Goal: Transaction & Acquisition: Purchase product/service

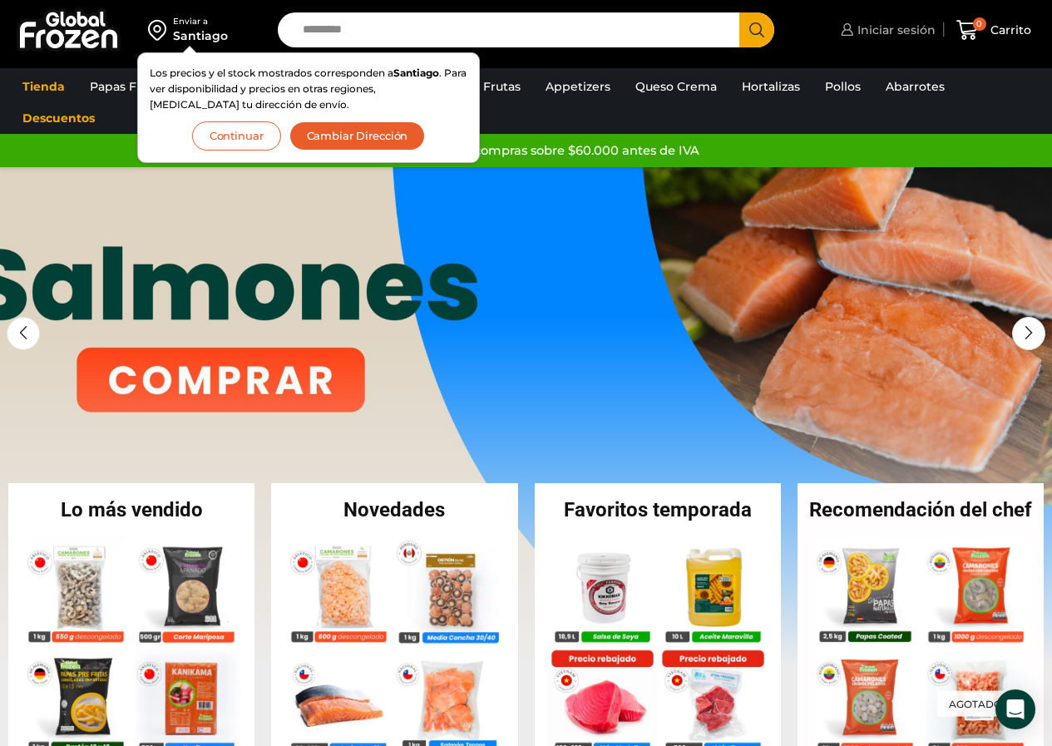
click at [898, 37] on span "Iniciar sesión" at bounding box center [895, 30] width 82 height 17
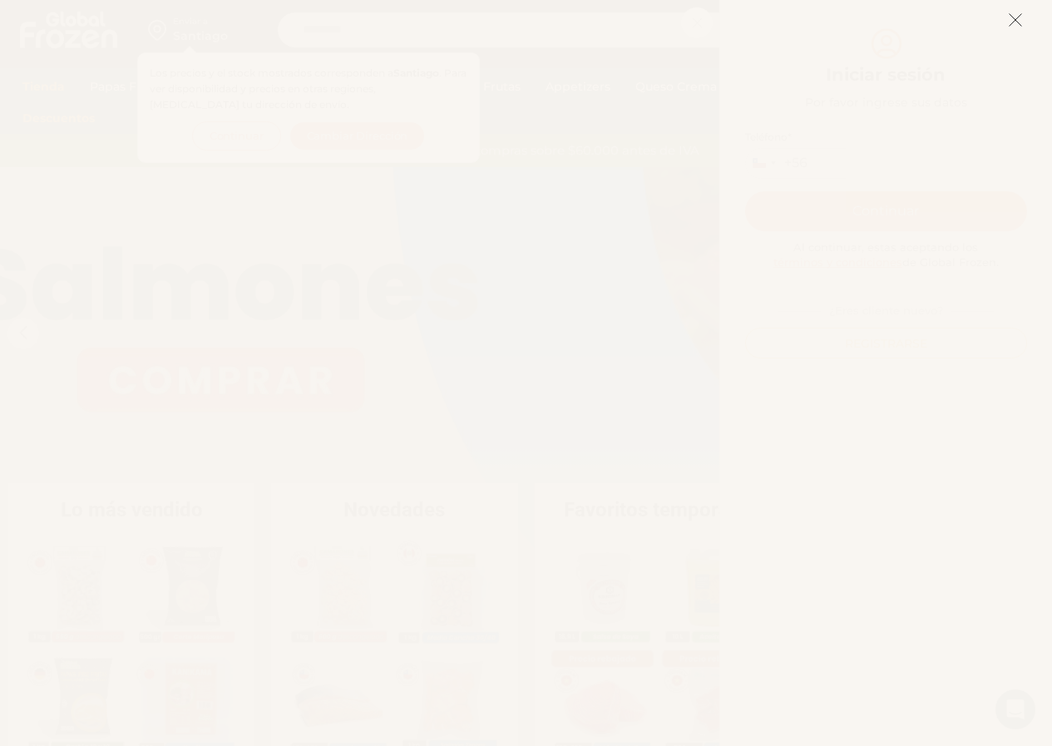
click at [1008, 23] on icon at bounding box center [1015, 19] width 15 height 15
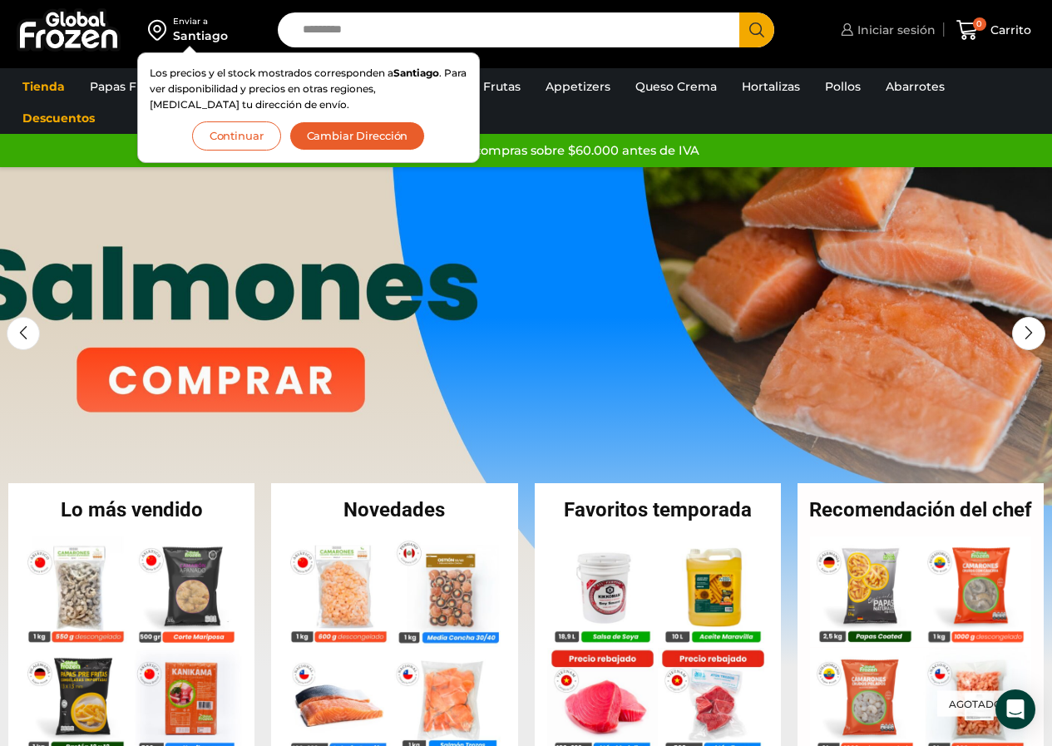
click at [897, 37] on span "Iniciar sesión" at bounding box center [895, 30] width 82 height 17
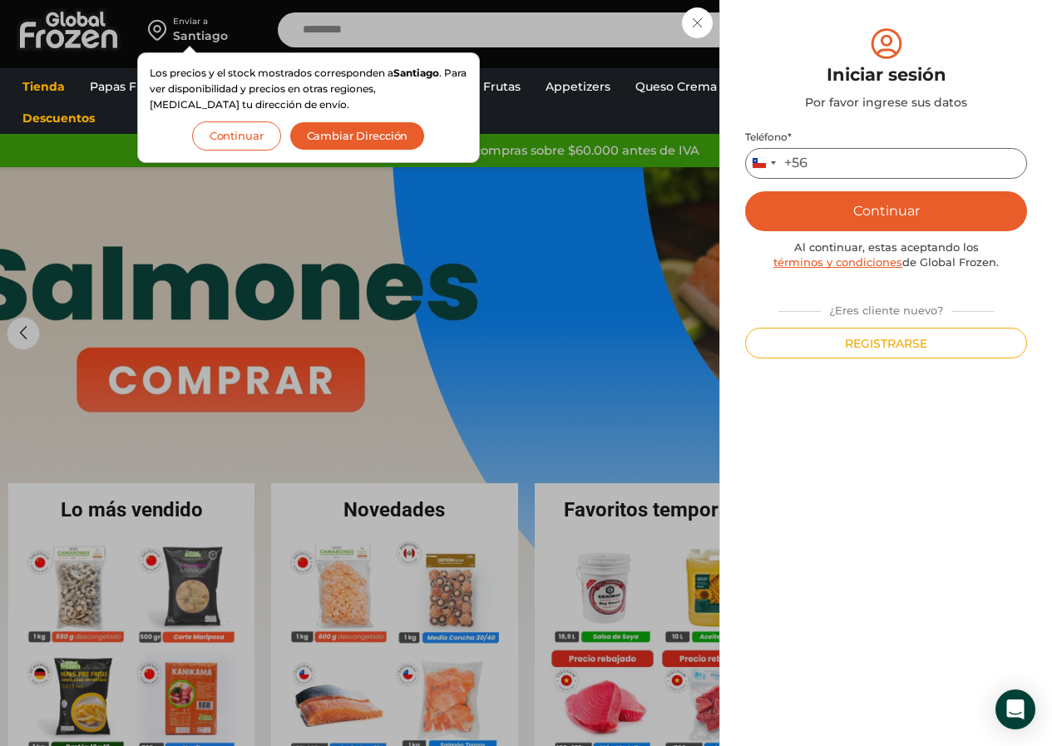
click at [822, 169] on input "Teléfono *" at bounding box center [886, 163] width 282 height 31
type input "*********"
click at [917, 208] on button "Continuar" at bounding box center [886, 211] width 282 height 40
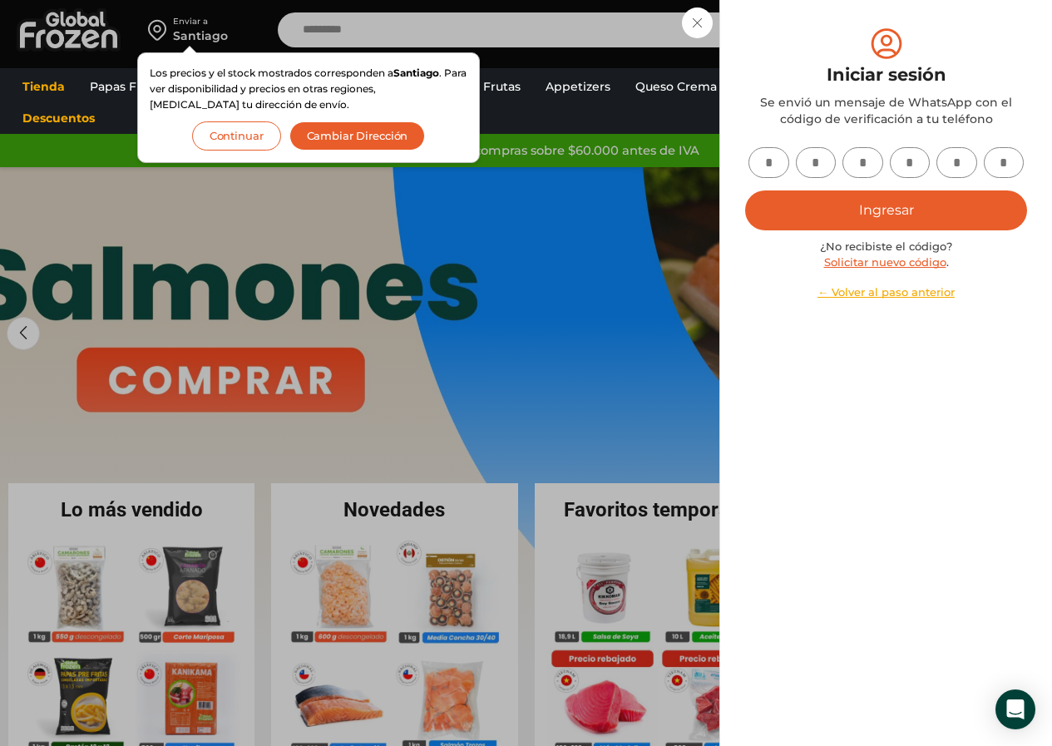
click at [778, 166] on input "text" at bounding box center [769, 162] width 41 height 31
click at [908, 265] on link "Solicitar nuevo código" at bounding box center [885, 261] width 122 height 13
click at [773, 166] on input "text" at bounding box center [769, 162] width 41 height 31
type input "*"
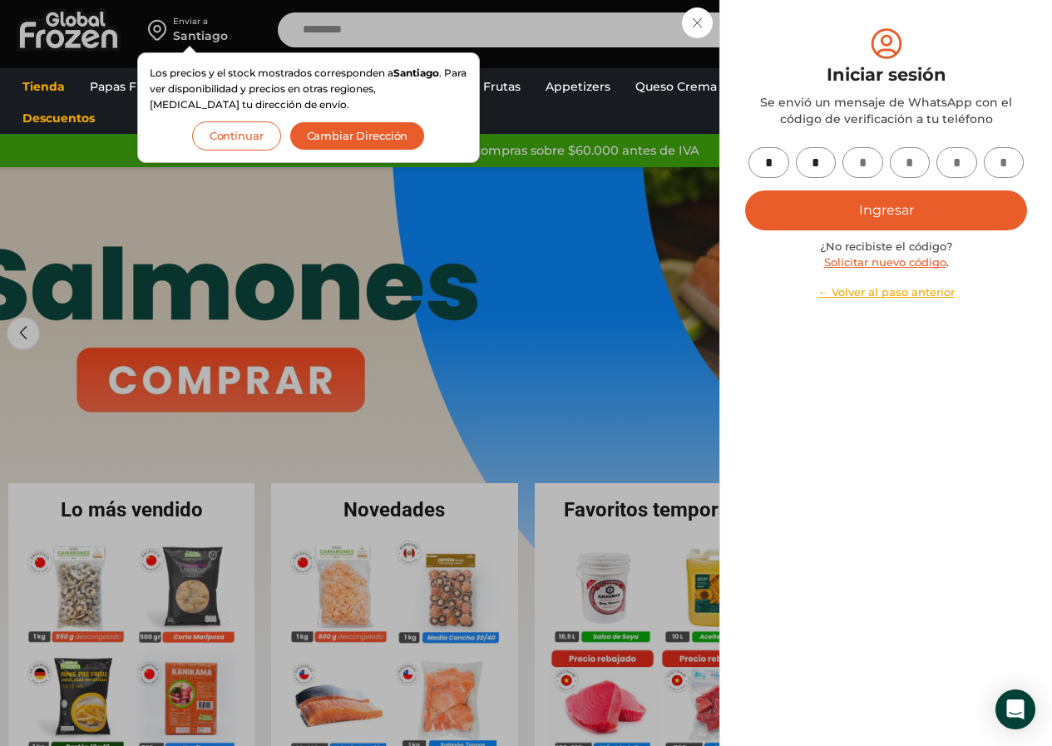
type input "*"
click at [846, 202] on button "Ingresar" at bounding box center [886, 211] width 282 height 40
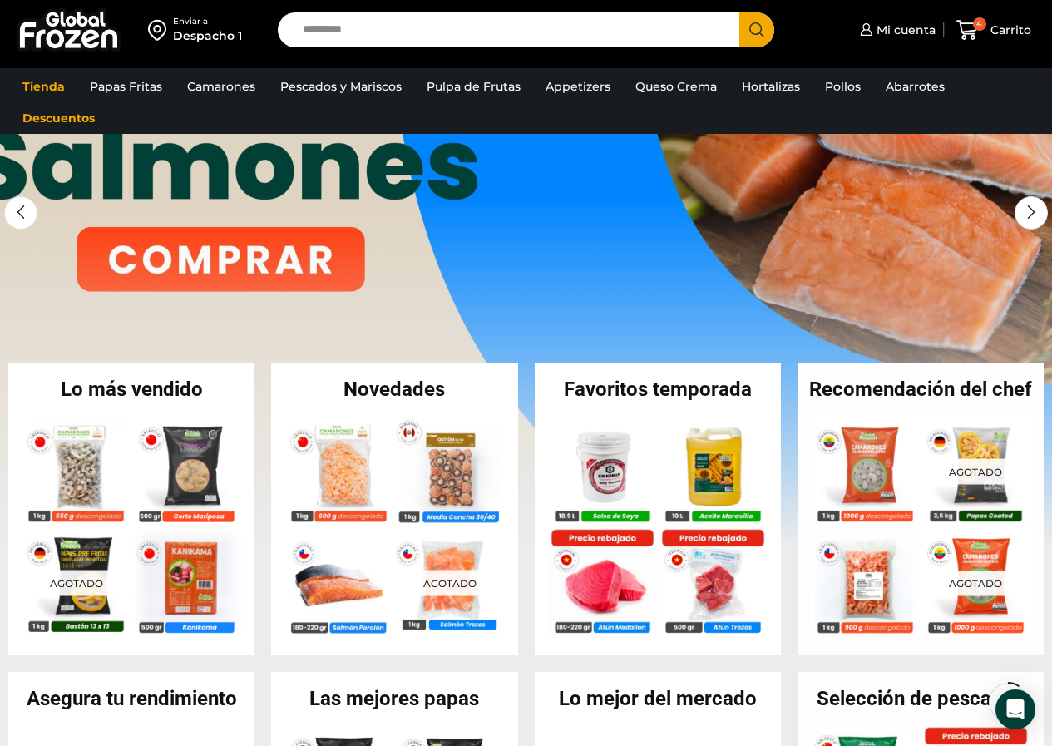
scroll to position [166, 0]
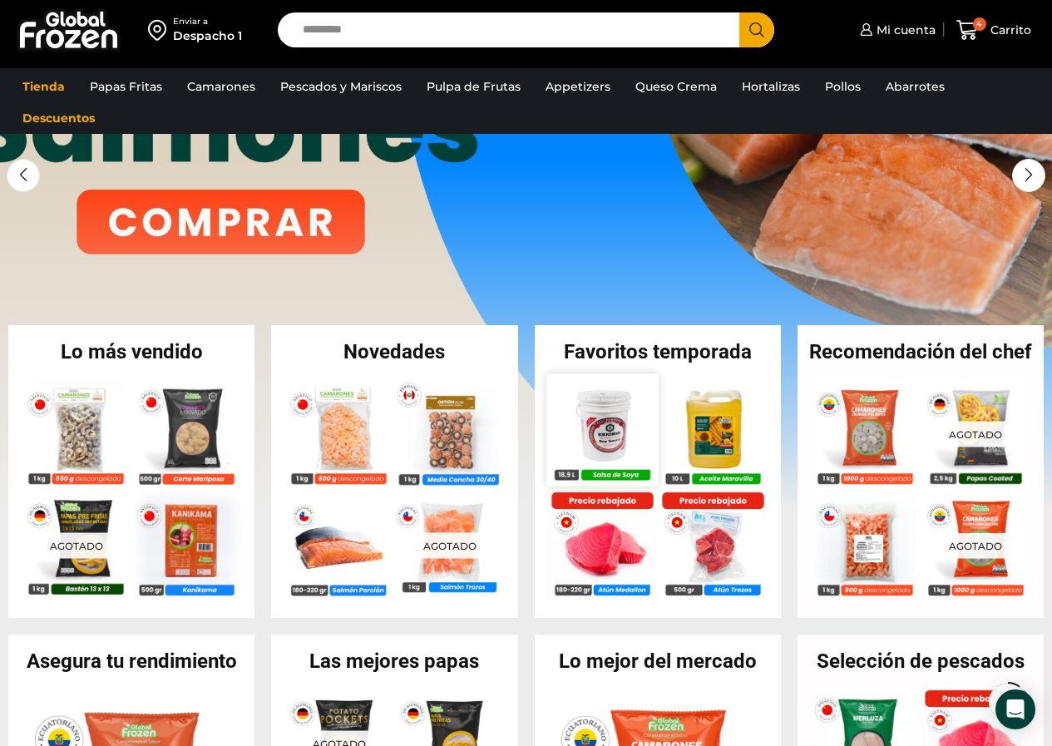
click at [592, 427] on img at bounding box center [602, 429] width 111 height 111
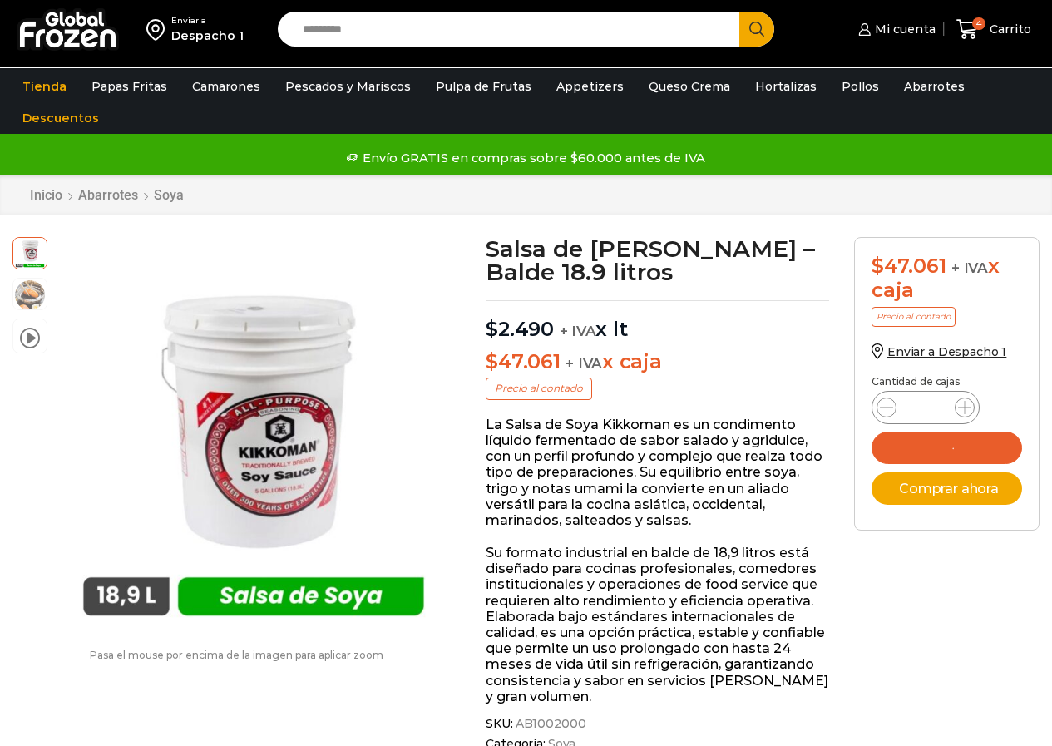
click at [588, 28] on input "Search input" at bounding box center [513, 29] width 438 height 35
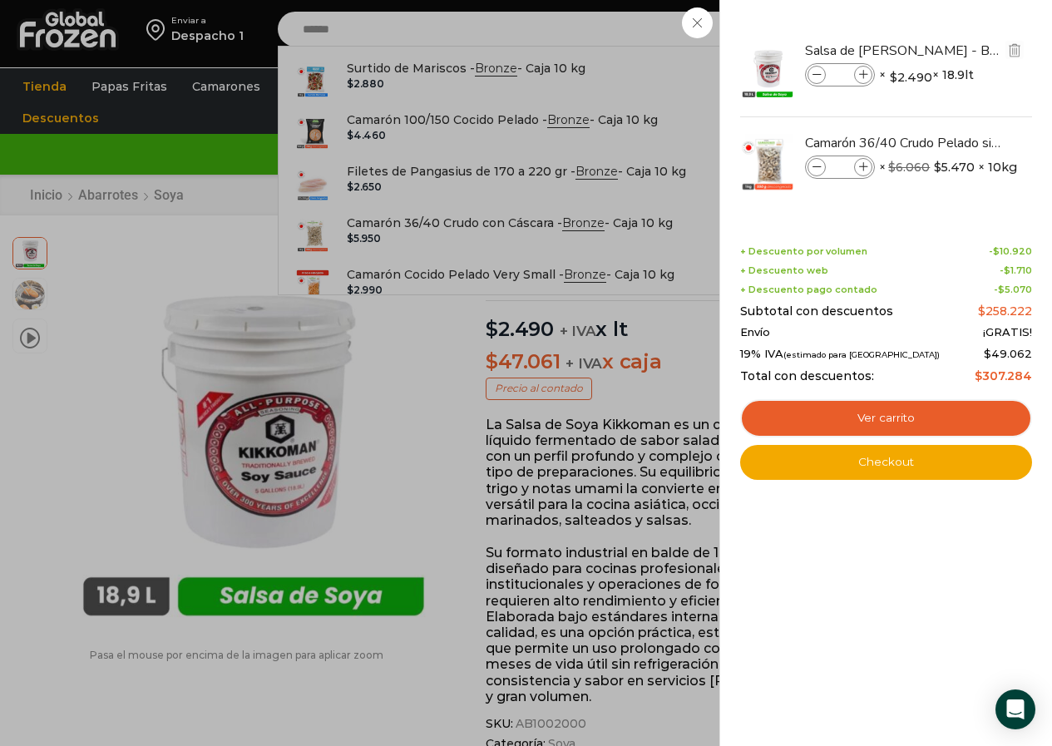
type input "******"
click at [816, 82] on span at bounding box center [817, 75] width 18 height 18
type input "*"
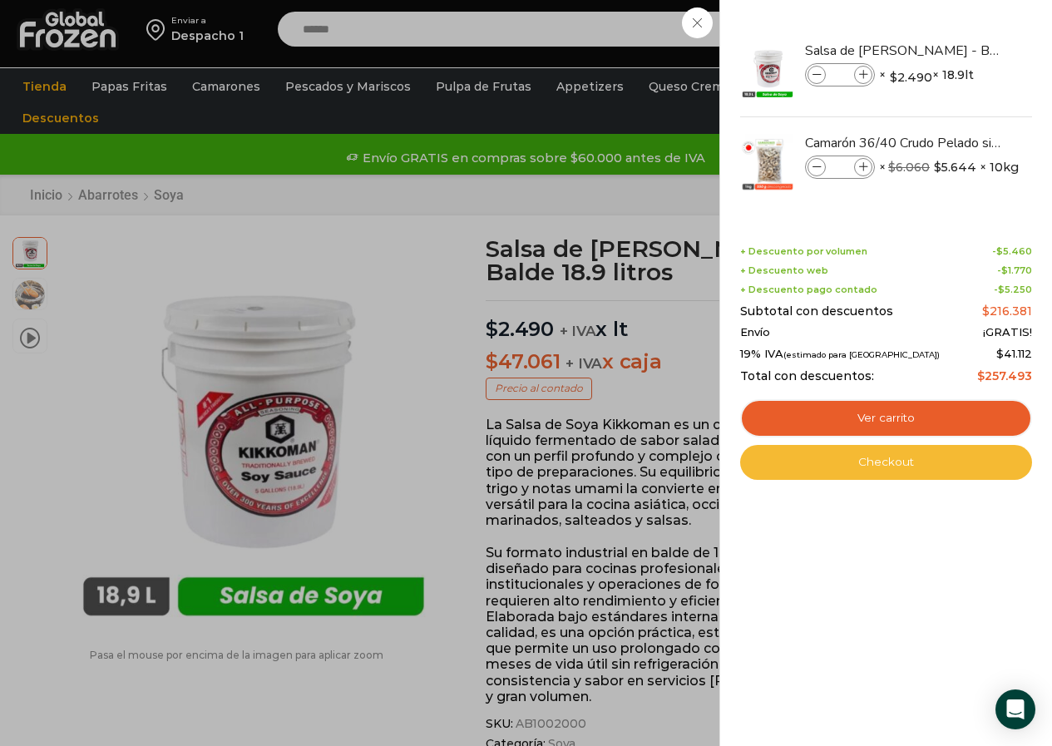
click at [903, 463] on link "Checkout" at bounding box center [886, 462] width 292 height 35
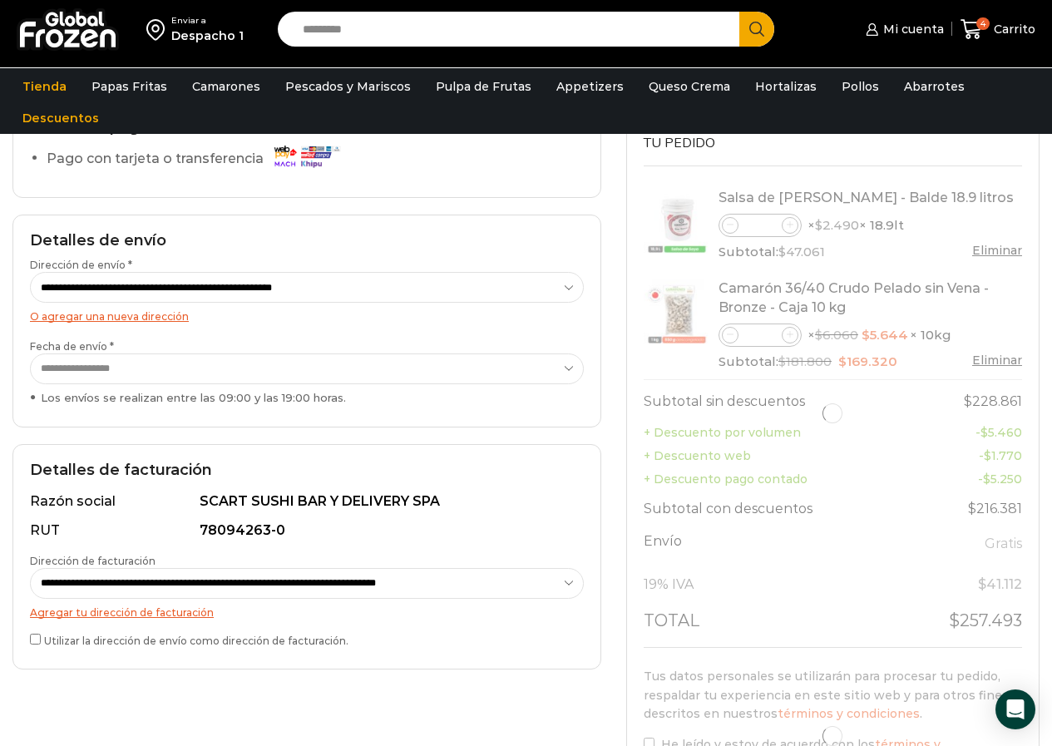
select select "*"
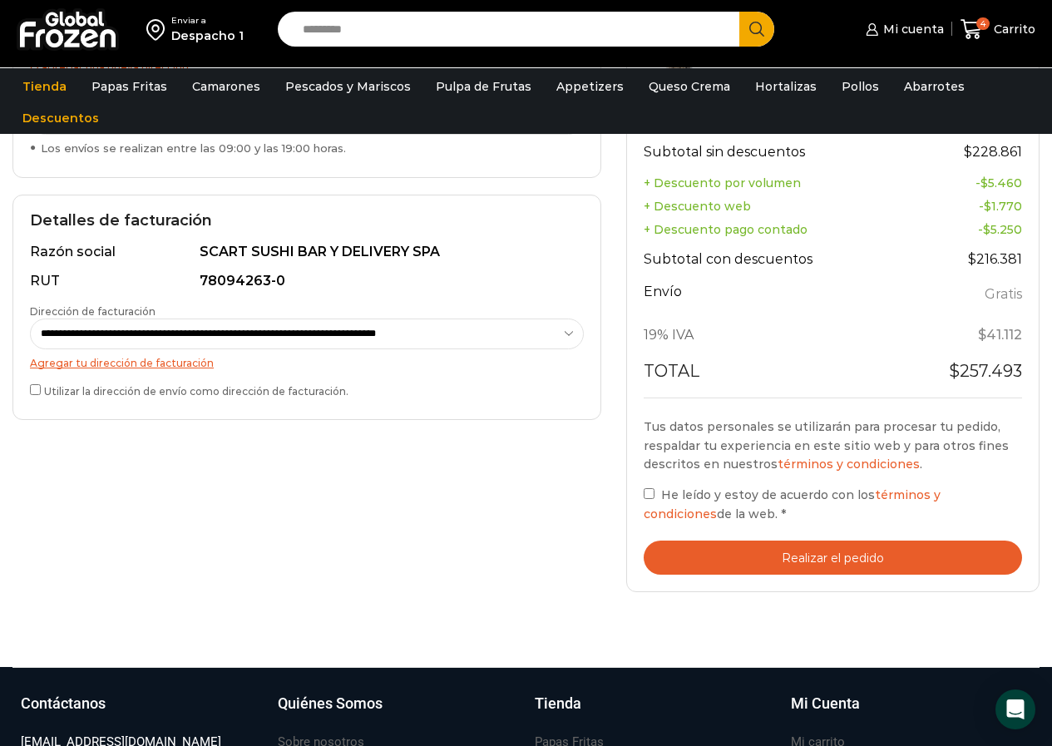
scroll to position [499, 0]
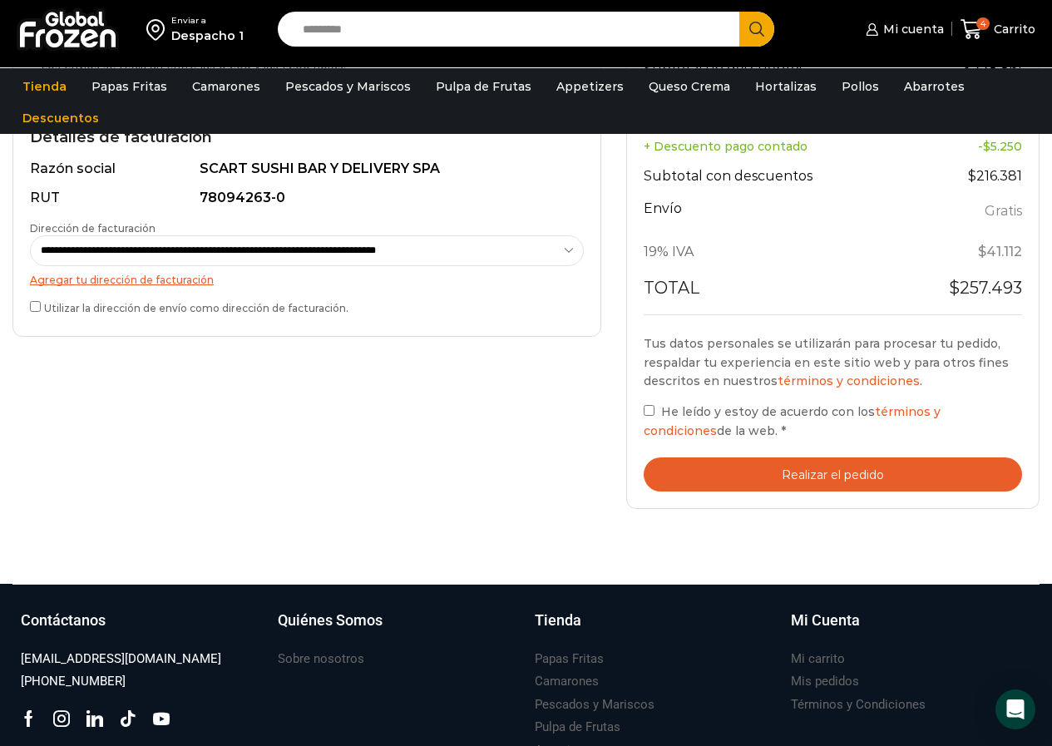
click at [800, 468] on button "Realizar el pedido" at bounding box center [833, 475] width 379 height 34
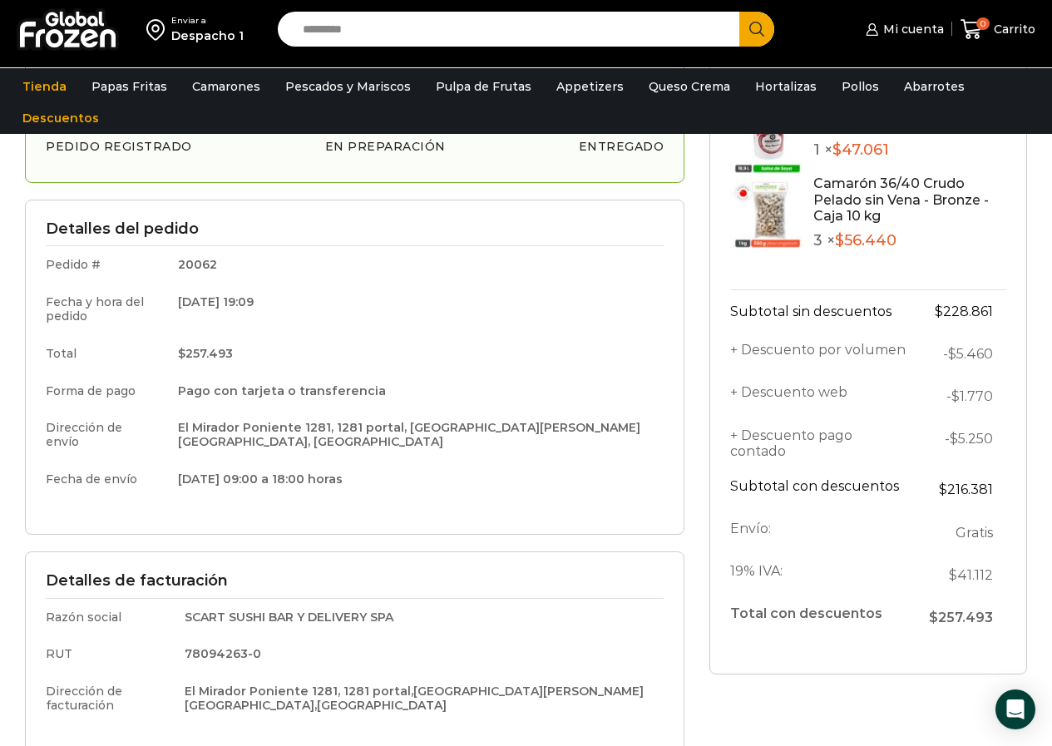
scroll to position [83, 0]
